Goal: Task Accomplishment & Management: Complete application form

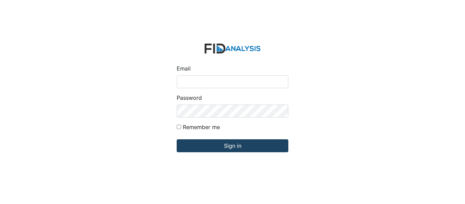
type input "[EMAIL_ADDRESS][PERSON_NAME][DOMAIN_NAME]"
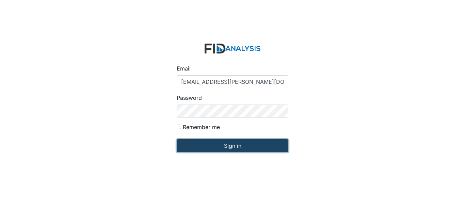
click at [243, 149] on input "Sign in" at bounding box center [233, 145] width 112 height 13
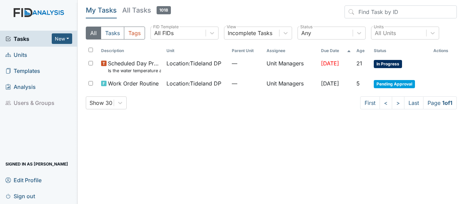
click at [36, 53] on link "Units" at bounding box center [39, 55] width 78 height 16
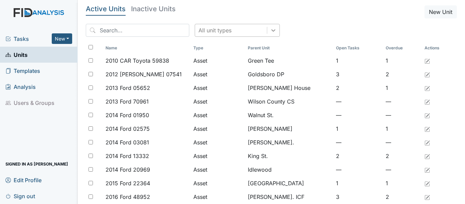
click at [270, 32] on icon at bounding box center [273, 30] width 7 height 7
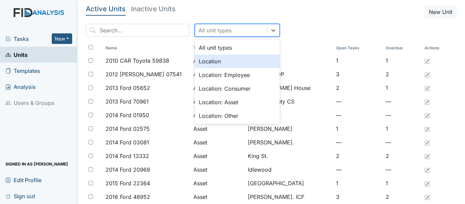
click at [236, 60] on div "Location" at bounding box center [237, 61] width 85 height 14
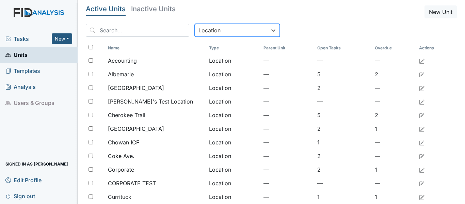
scroll to position [560, 0]
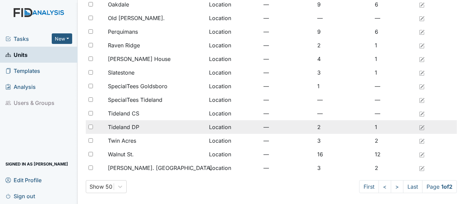
click at [132, 127] on span "Tideland DP" at bounding box center [123, 127] width 31 height 8
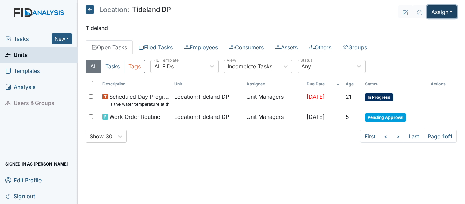
click at [454, 13] on button "Assign" at bounding box center [442, 11] width 30 height 13
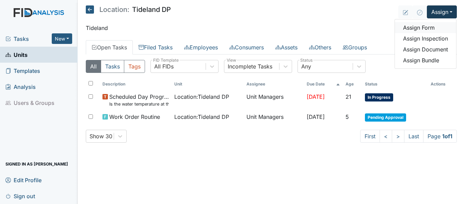
click at [442, 29] on link "Assign Form" at bounding box center [425, 27] width 61 height 11
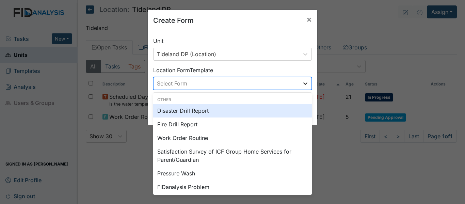
click at [306, 84] on icon at bounding box center [305, 83] width 7 height 7
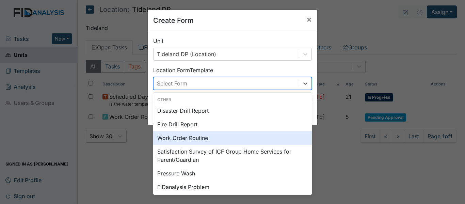
click at [161, 137] on div "Work Order Routine" at bounding box center [232, 138] width 159 height 14
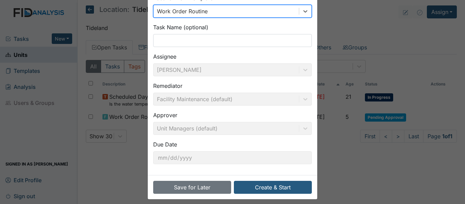
scroll to position [77, 0]
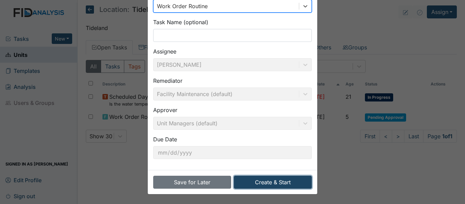
click at [273, 181] on button "Create & Start" at bounding box center [273, 182] width 78 height 13
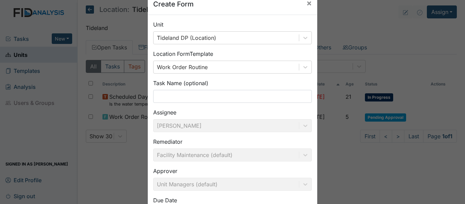
scroll to position [0, 0]
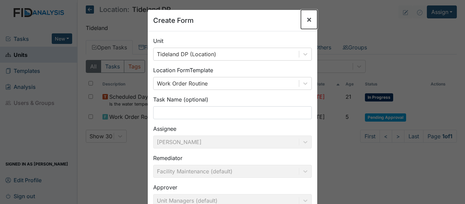
click at [307, 20] on span "×" at bounding box center [308, 19] width 5 height 10
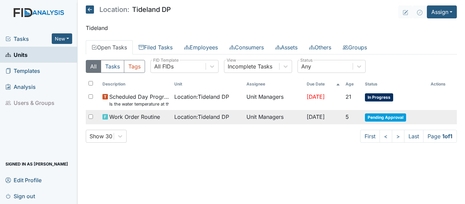
click at [216, 118] on span "Location : Tideland DP" at bounding box center [201, 117] width 55 height 8
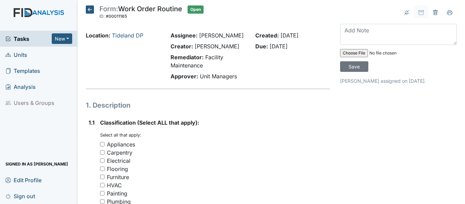
click at [104, 154] on input "Carpentry" at bounding box center [102, 152] width 4 height 4
checkbox input "true"
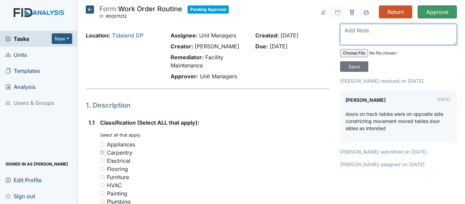
click at [364, 32] on textarea at bounding box center [398, 34] width 117 height 21
type textarea "door was fixed fo"
drag, startPoint x: 396, startPoint y: 32, endPoint x: 333, endPoint y: 33, distance: 62.9
type textarea "door off track, wood is crack, had to close"
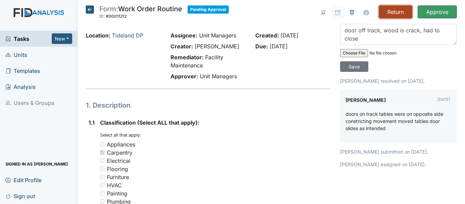
click at [395, 8] on input "Return" at bounding box center [395, 11] width 33 height 13
click at [393, 13] on input "Return" at bounding box center [395, 11] width 33 height 13
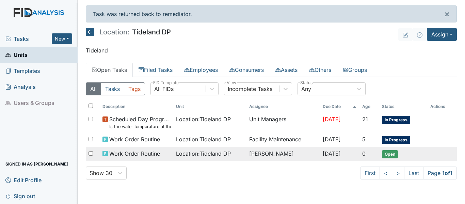
click at [229, 150] on div "Location : Tideland DP" at bounding box center [210, 153] width 68 height 8
click at [229, 151] on div "Location : Tideland DP" at bounding box center [210, 153] width 68 height 8
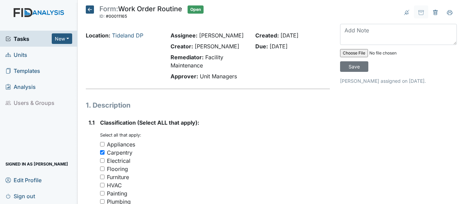
click at [229, 151] on div "You must select one or more of the below options. Select all that apply: Applia…" at bounding box center [215, 189] width 230 height 114
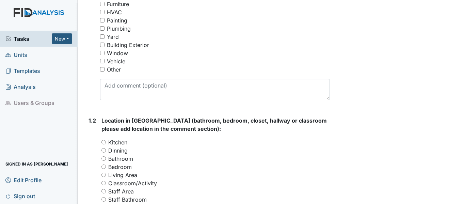
scroll to position [181, 0]
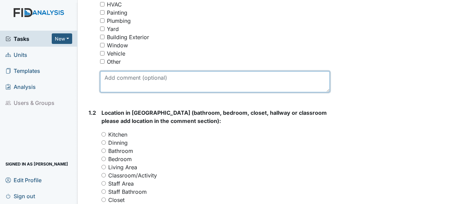
click at [116, 92] on textarea at bounding box center [215, 81] width 230 height 21
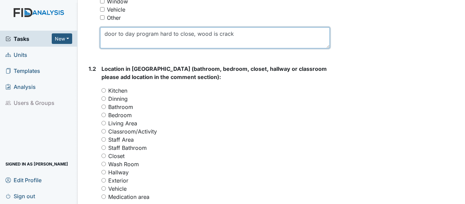
scroll to position [266, 0]
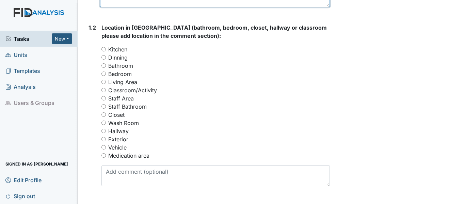
type textarea "door to day program hard to close, wood is crack"
click at [105, 92] on input "Classroom/Activity" at bounding box center [103, 90] width 4 height 4
radio input "true"
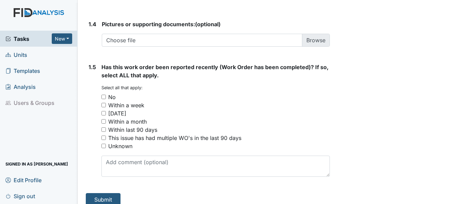
scroll to position [545, 0]
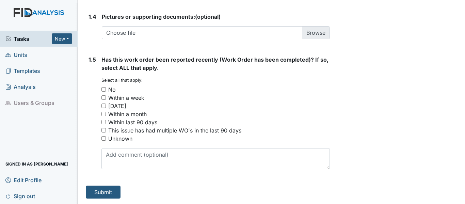
click at [106, 105] on div "[DATE]" at bounding box center [215, 106] width 228 height 8
click at [104, 115] on input "Within a month" at bounding box center [103, 114] width 4 height 4
checkbox input "true"
click at [105, 193] on button "Submit" at bounding box center [103, 191] width 35 height 13
